Goal: Transaction & Acquisition: Obtain resource

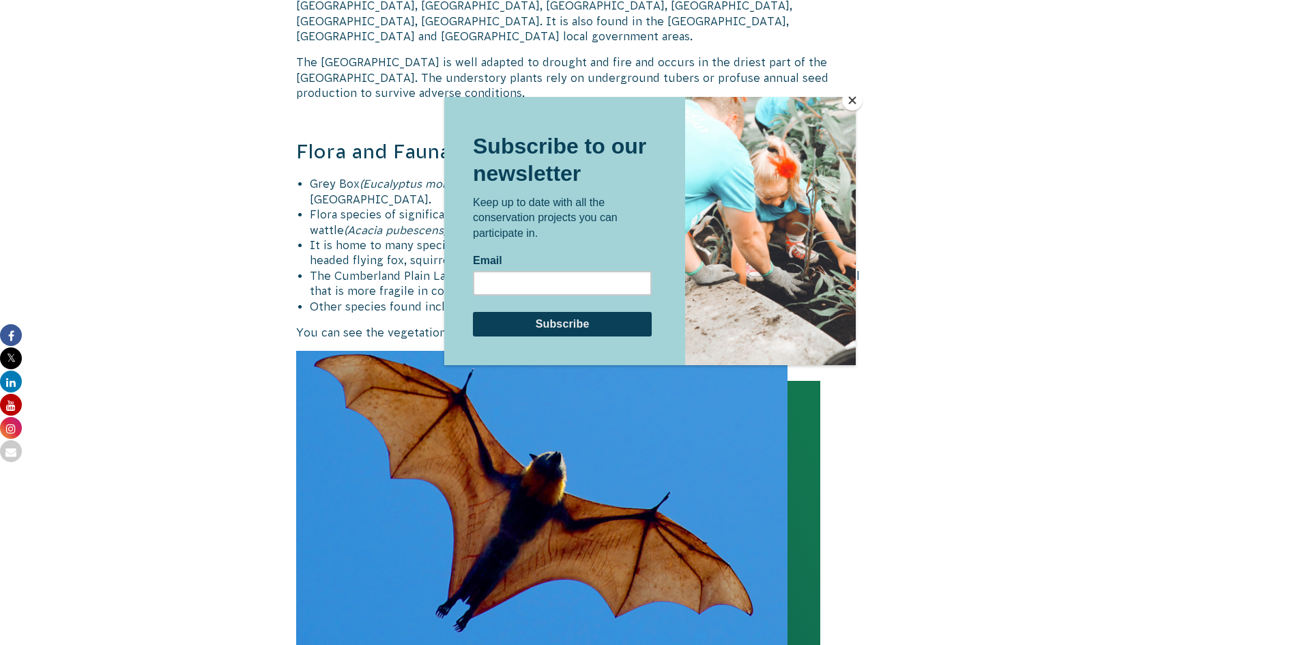
scroll to position [1475, 0]
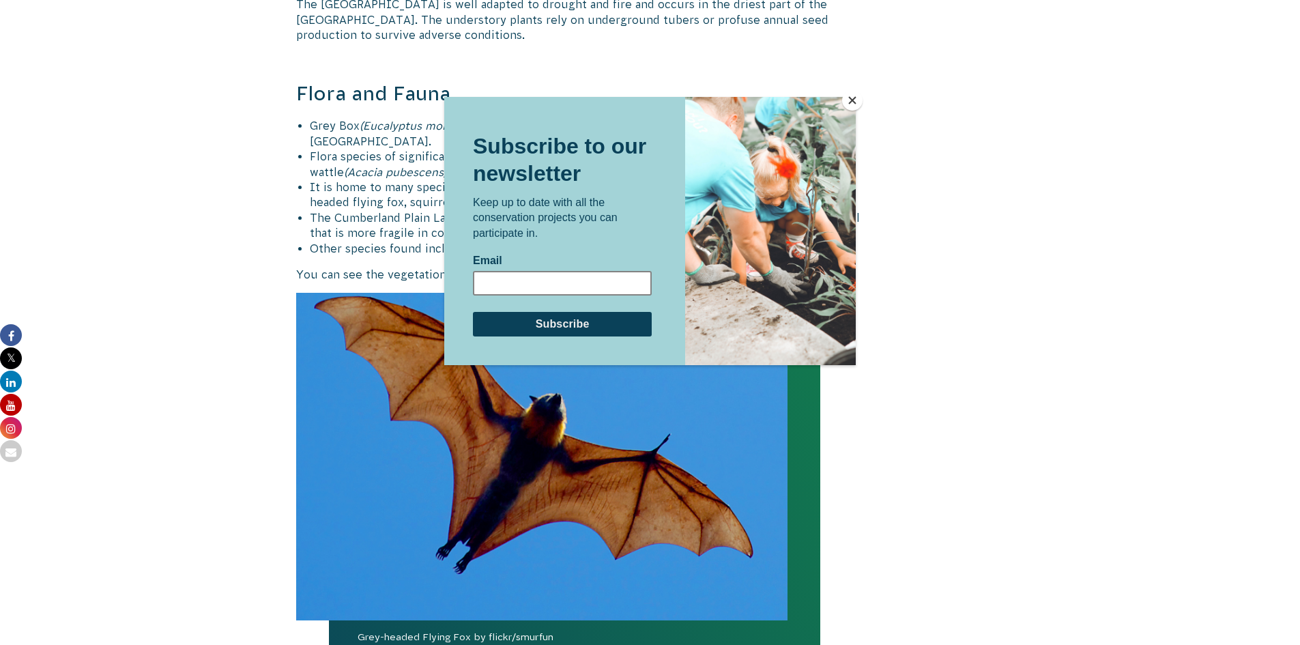
click at [568, 282] on input "Email" at bounding box center [562, 282] width 179 height 25
type input "[EMAIL_ADDRESS][DOMAIN_NAME]"
click at [547, 321] on input "Subscribe" at bounding box center [562, 323] width 179 height 25
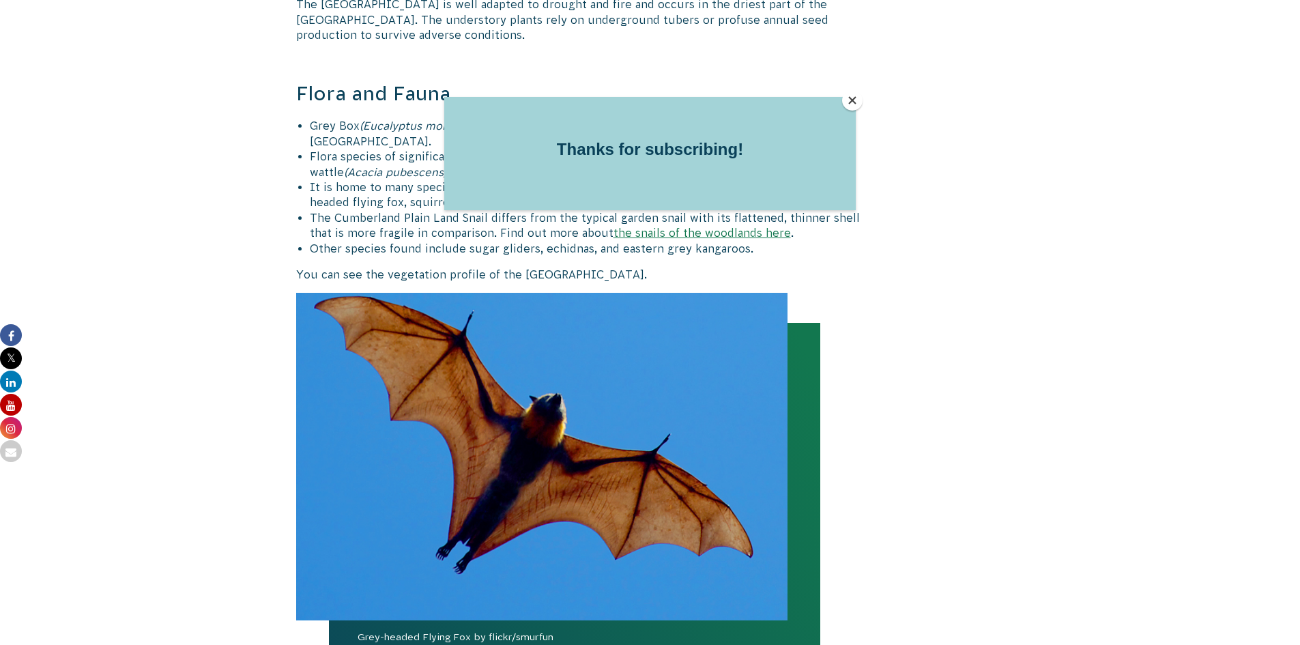
click at [855, 96] on button "Close" at bounding box center [852, 100] width 20 height 20
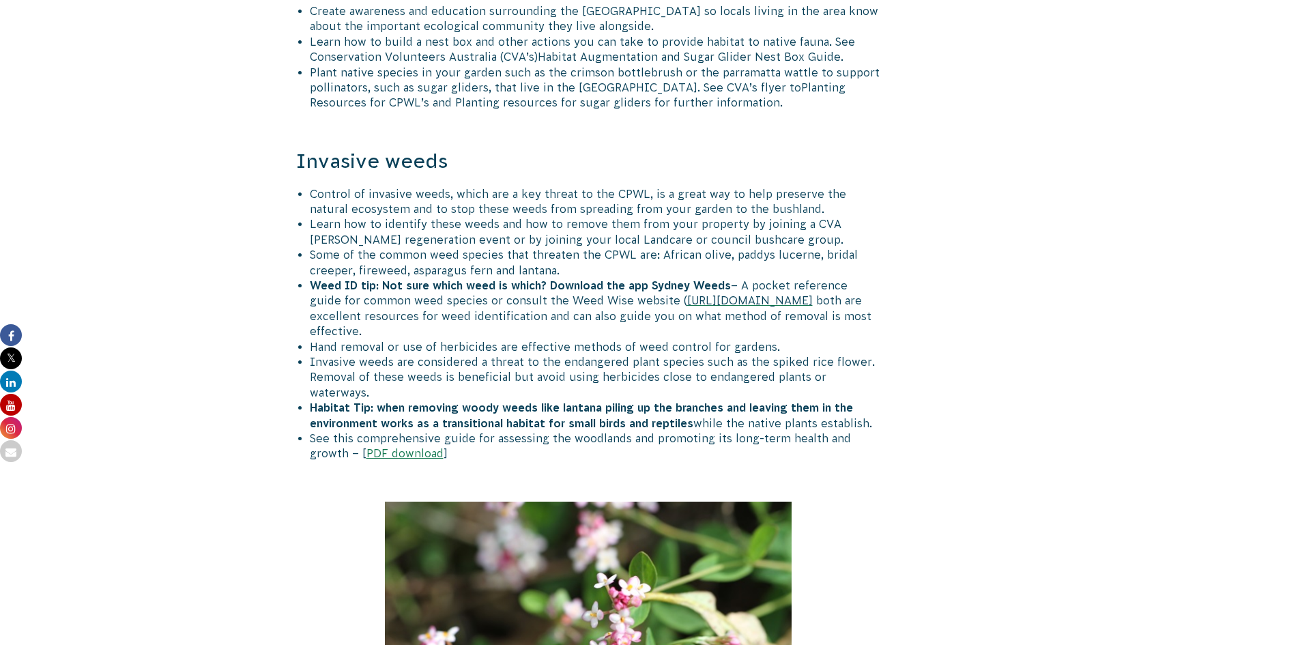
scroll to position [2184, 0]
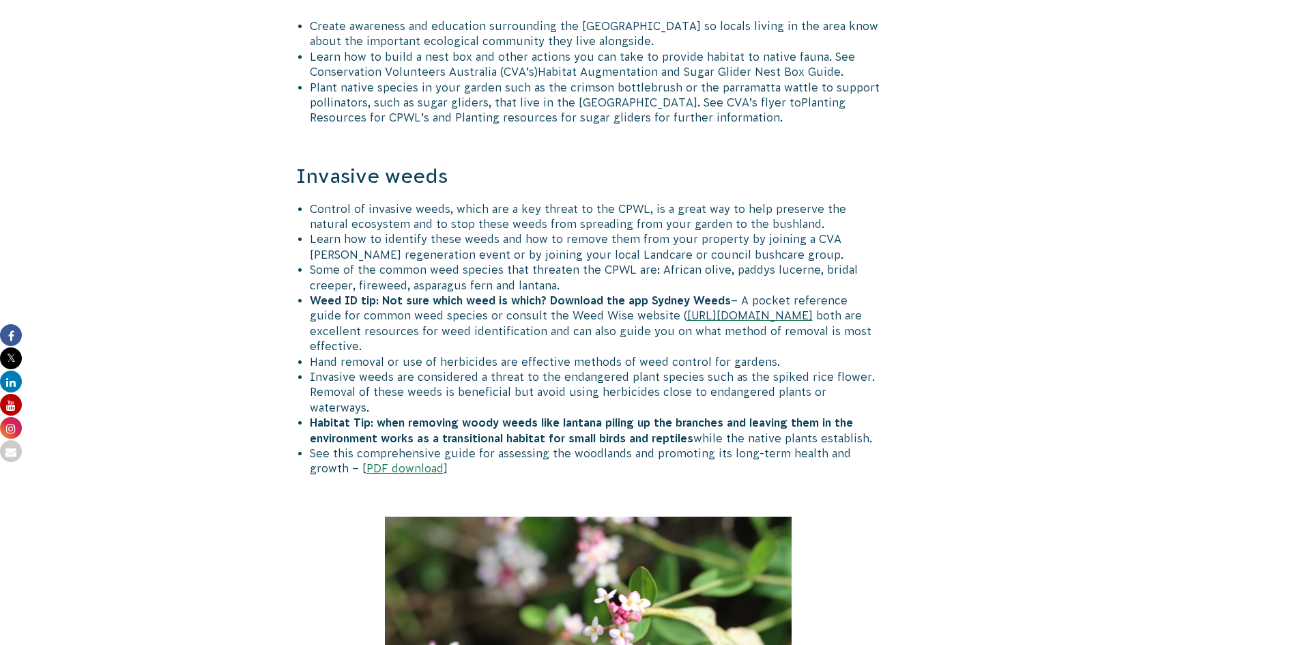
click at [767, 309] on span "[URL][DOMAIN_NAME]" at bounding box center [750, 315] width 126 height 12
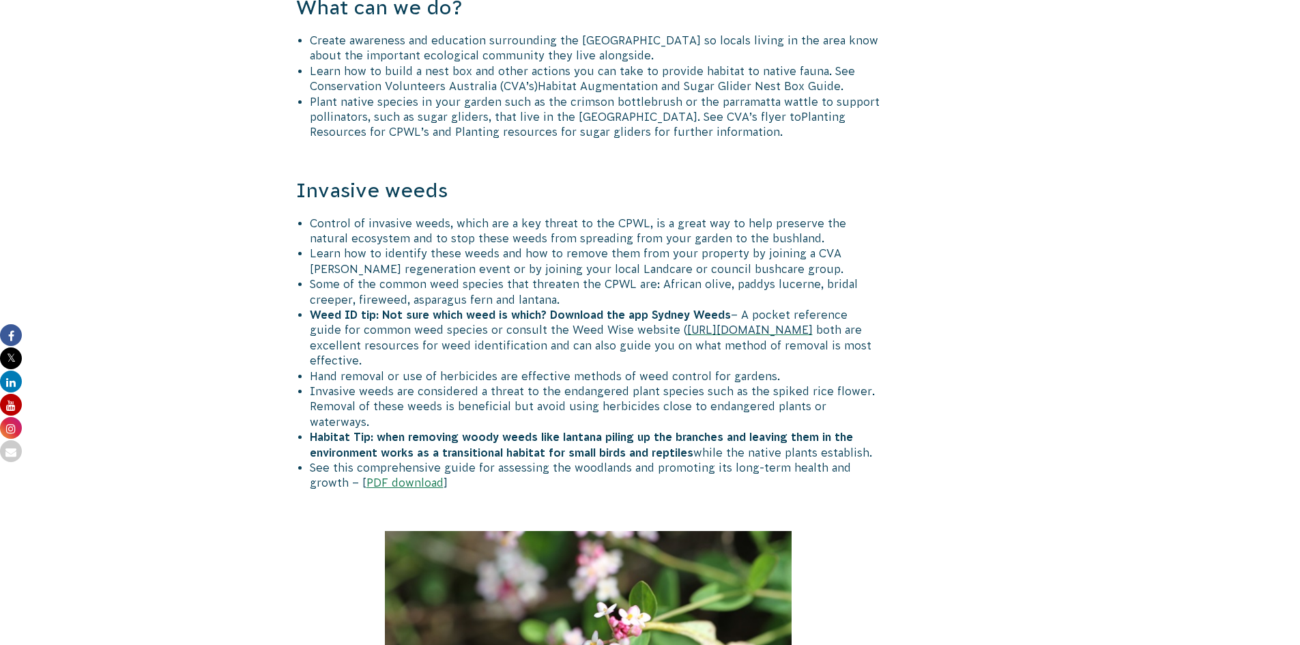
scroll to position [2184, 0]
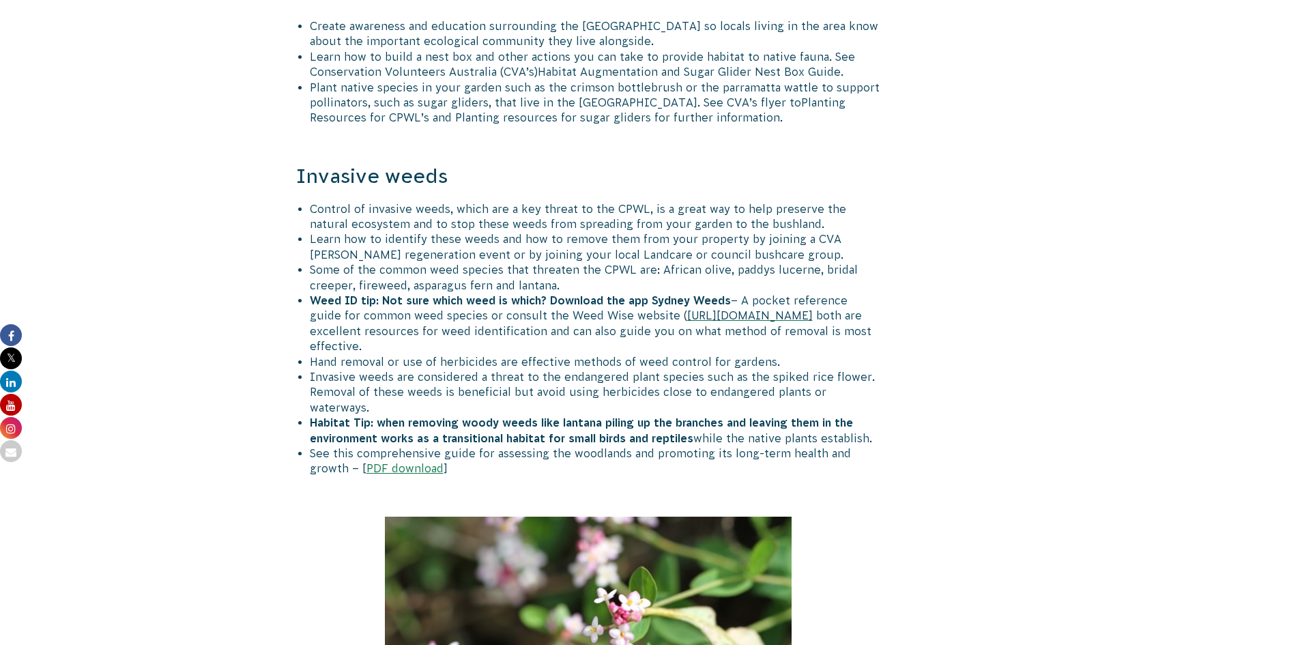
click at [367, 462] on link "PDF download" at bounding box center [405, 468] width 77 height 12
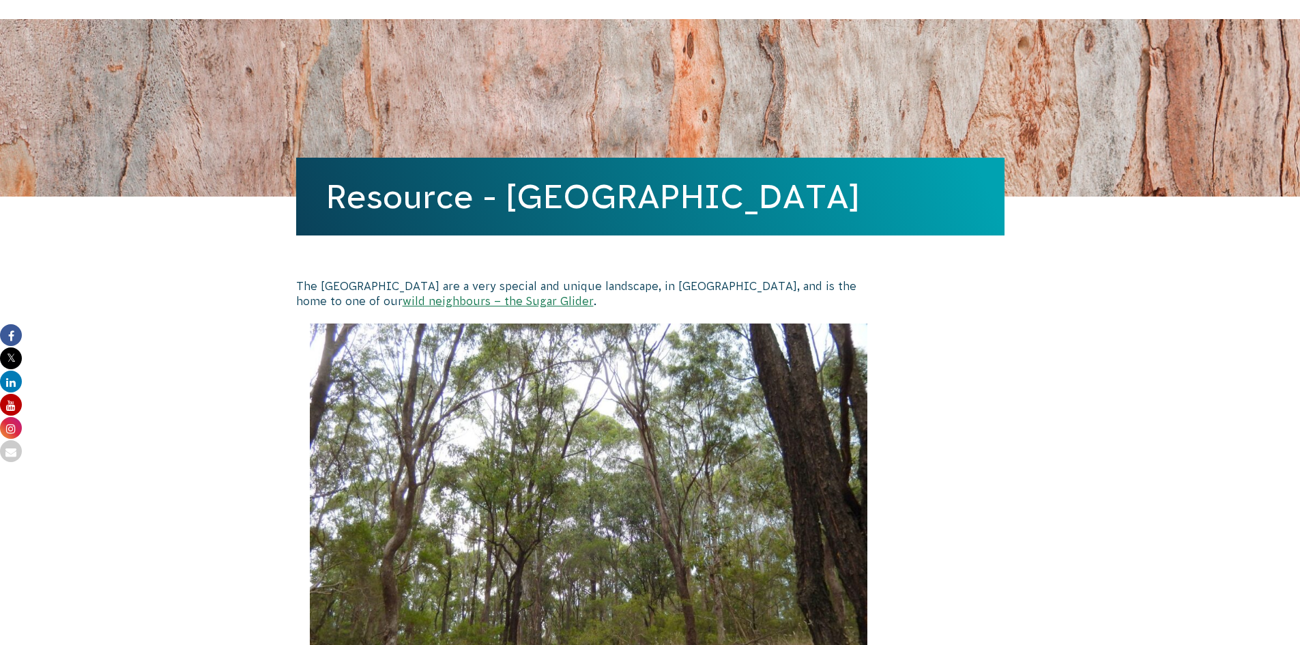
scroll to position [0, 0]
